Goal: Transaction & Acquisition: Purchase product/service

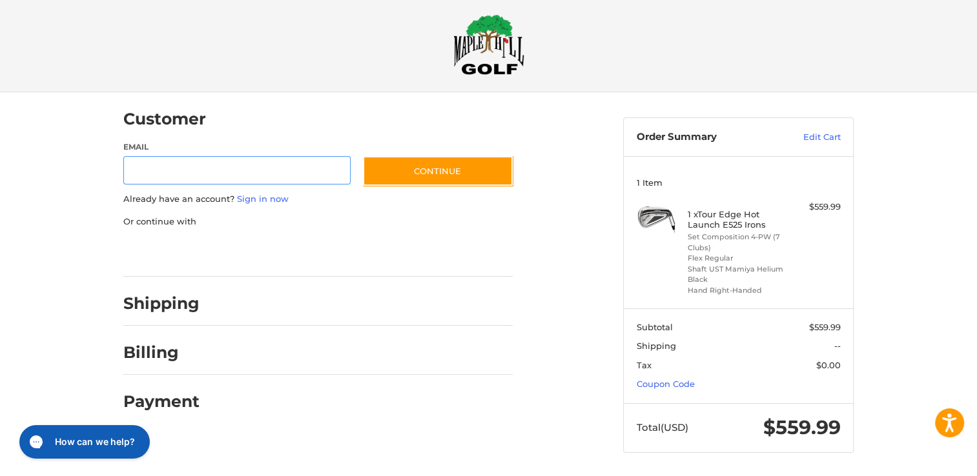
scroll to position [12, 0]
click at [645, 381] on link "Coupon Code" at bounding box center [665, 383] width 58 height 10
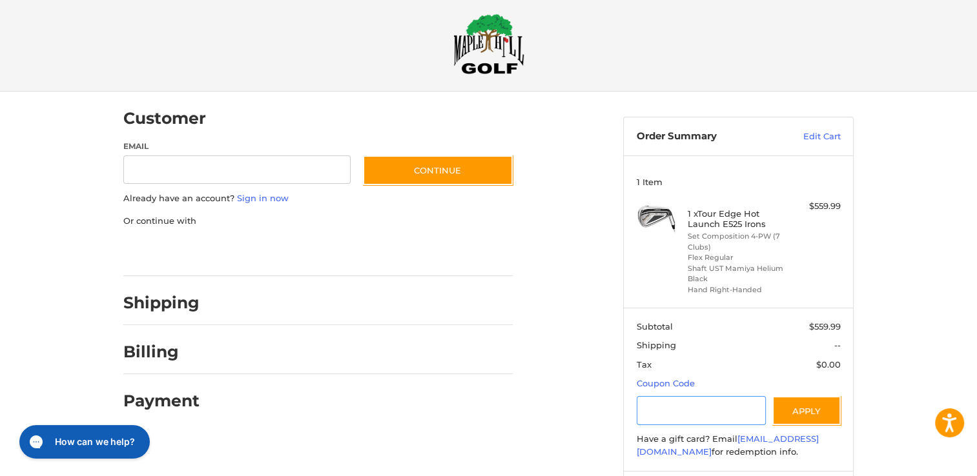
click at [656, 404] on input "Gift Certificate or Coupon Code" at bounding box center [701, 410] width 130 height 29
click at [489, 385] on div "Payment" at bounding box center [317, 402] width 389 height 44
click at [660, 411] on input "Gift Certificate or Coupon Code" at bounding box center [701, 410] width 130 height 29
type input "******"
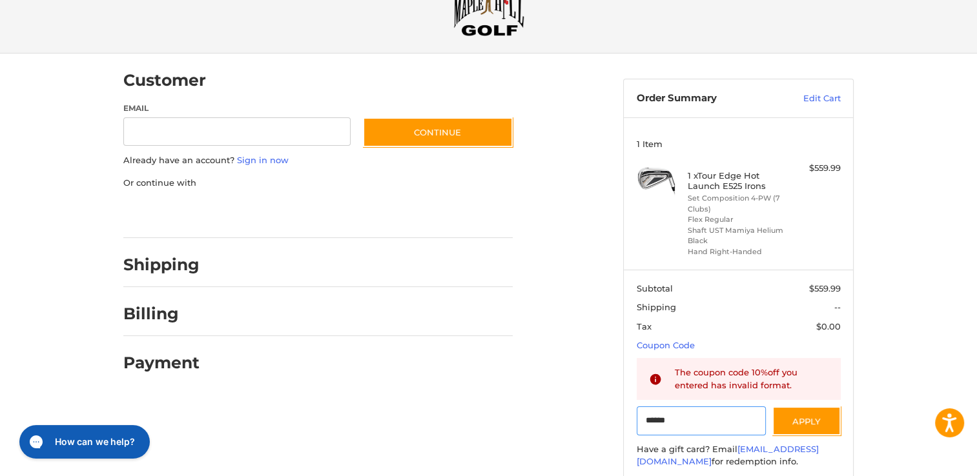
scroll to position [0, 0]
